Goal: Check status: Check status

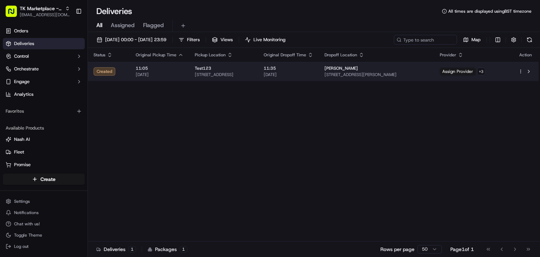
click at [250, 69] on div "Test123" at bounding box center [224, 68] width 58 height 6
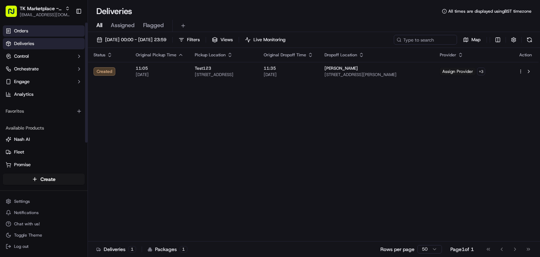
click at [17, 33] on span "Orders" at bounding box center [21, 31] width 14 height 6
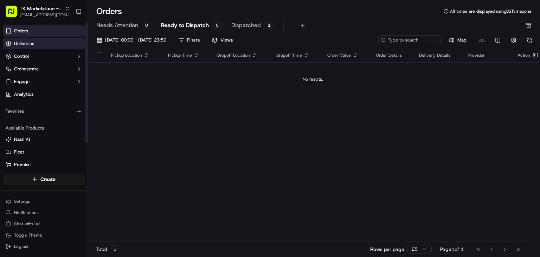
click at [56, 46] on link "Deliveries" at bounding box center [44, 43] width 82 height 11
